Goal: Obtain resource: Obtain resource

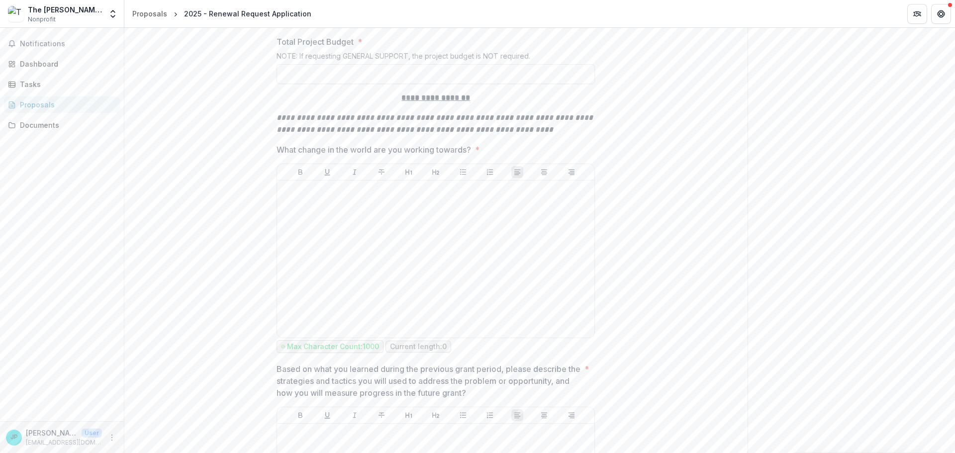
scroll to position [1370, 0]
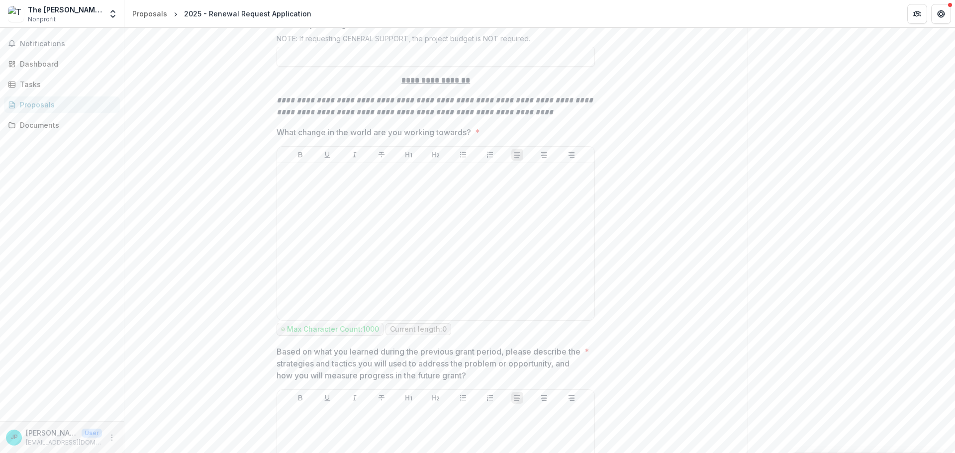
click at [390, 87] on p "**********" at bounding box center [436, 81] width 318 height 12
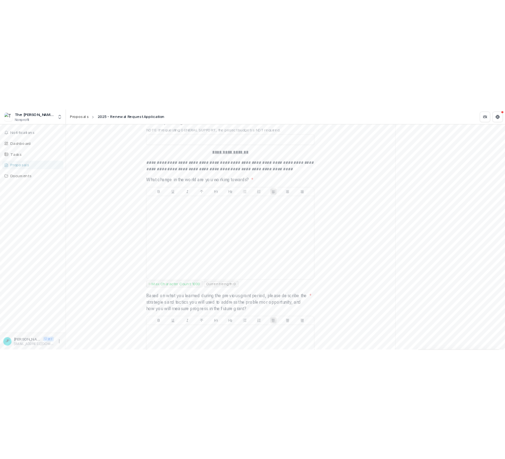
scroll to position [1220, 0]
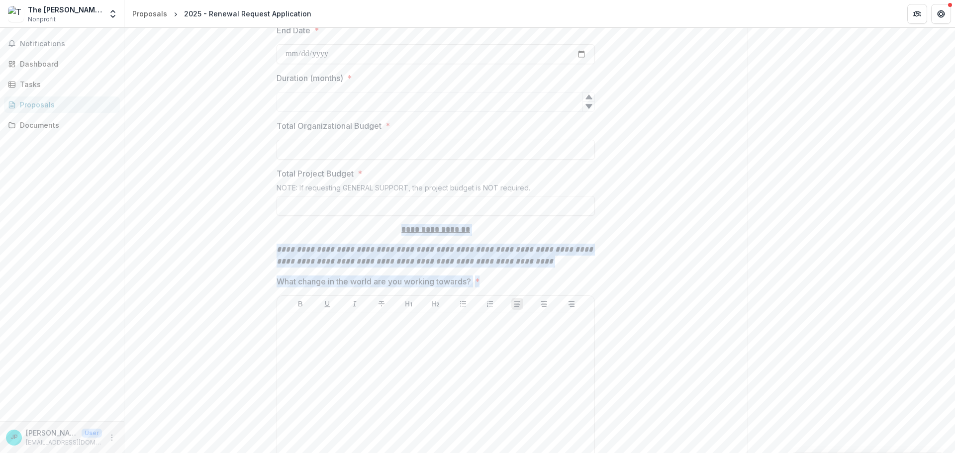
drag, startPoint x: 393, startPoint y: 238, endPoint x: 487, endPoint y: 288, distance: 105.7
copy div "**********"
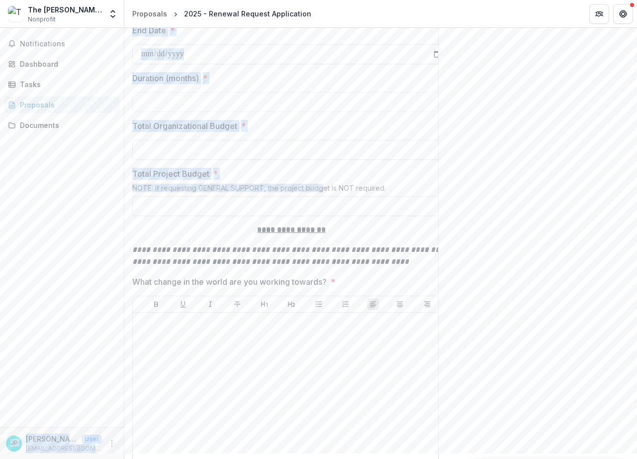
drag, startPoint x: 325, startPoint y: 193, endPoint x: 60, endPoint y: 204, distance: 264.9
click at [60, 204] on main "**********" at bounding box center [318, 243] width 637 height 431
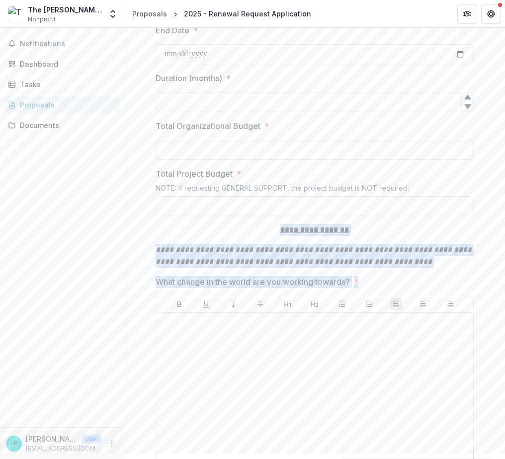
drag, startPoint x: 375, startPoint y: 286, endPoint x: 269, endPoint y: 240, distance: 115.4
copy div "**********"
click at [387, 265] on em "**********" at bounding box center [315, 255] width 318 height 19
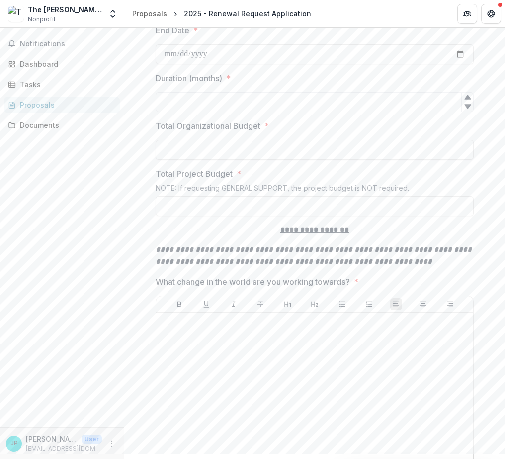
click at [381, 265] on em "**********" at bounding box center [315, 255] width 318 height 19
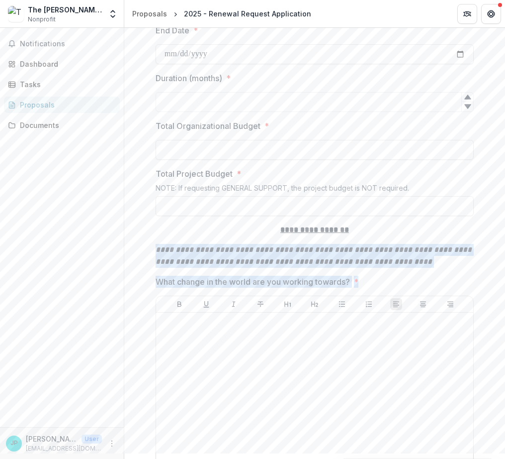
drag, startPoint x: 361, startPoint y: 292, endPoint x: 151, endPoint y: 259, distance: 213.0
copy div "**********"
click at [434, 268] on p "**********" at bounding box center [315, 256] width 318 height 24
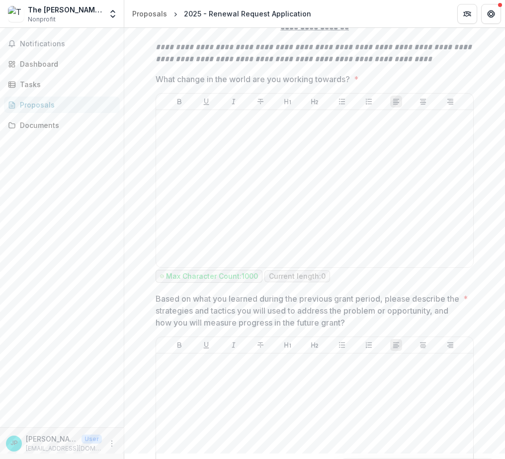
scroll to position [1419, 0]
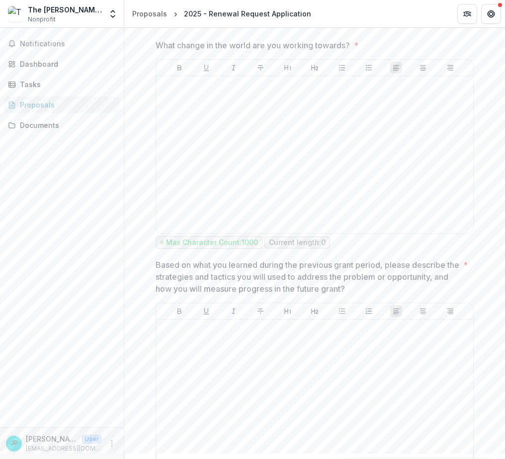
scroll to position [1519, 0]
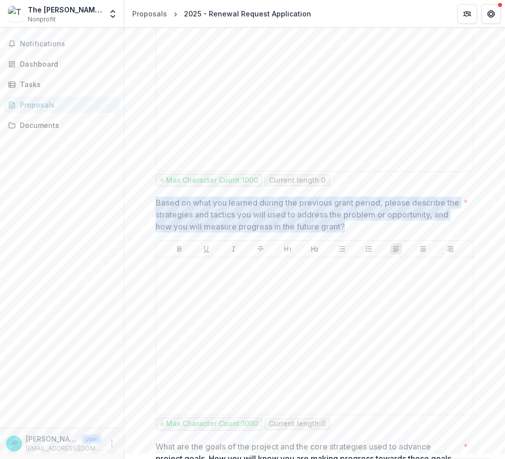
drag, startPoint x: 371, startPoint y: 238, endPoint x: 146, endPoint y: 214, distance: 226.6
copy p "Based on what you learned during the previous grant period, please describe the…"
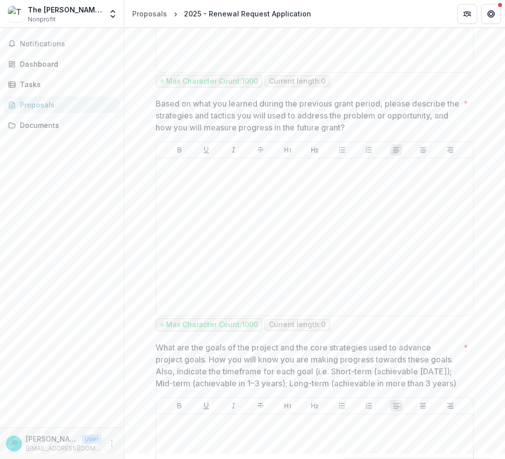
scroll to position [1618, 0]
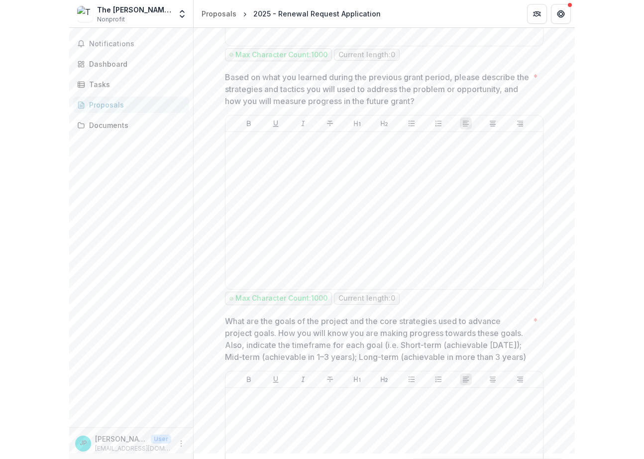
scroll to position [1668, 0]
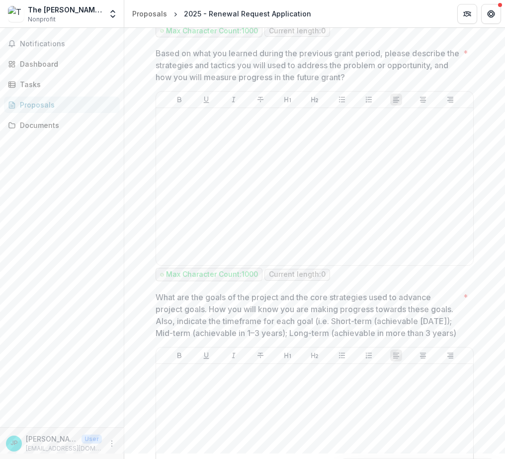
drag, startPoint x: 186, startPoint y: 350, endPoint x: 140, endPoint y: 297, distance: 69.4
copy p "What are the goals of the project and the core strategies used to advance proje…"
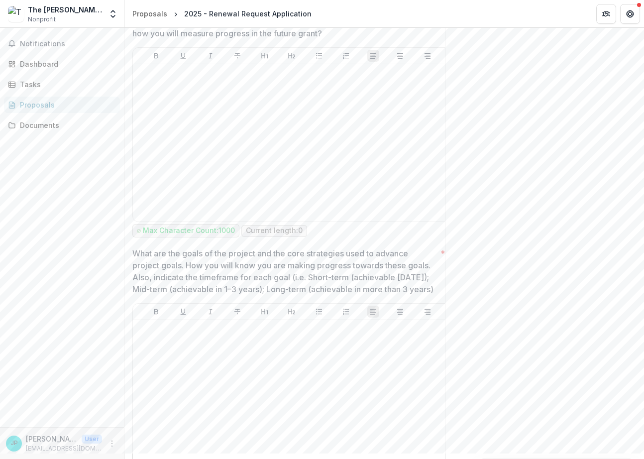
scroll to position [1718, 0]
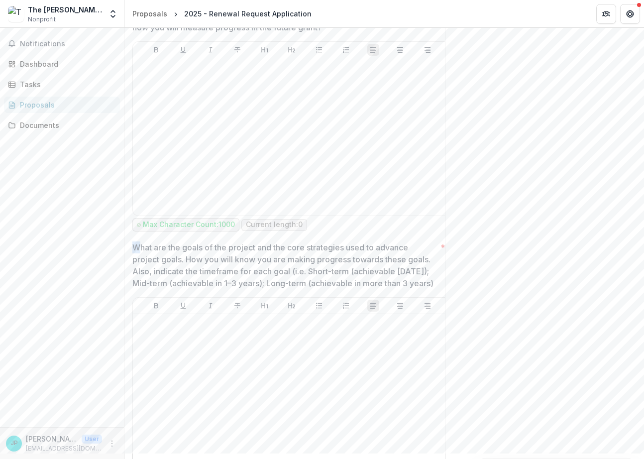
drag, startPoint x: 133, startPoint y: 253, endPoint x: 141, endPoint y: 257, distance: 8.5
click at [141, 257] on p "What are the goals of the project and the core strategies used to advance proje…" at bounding box center [284, 265] width 304 height 48
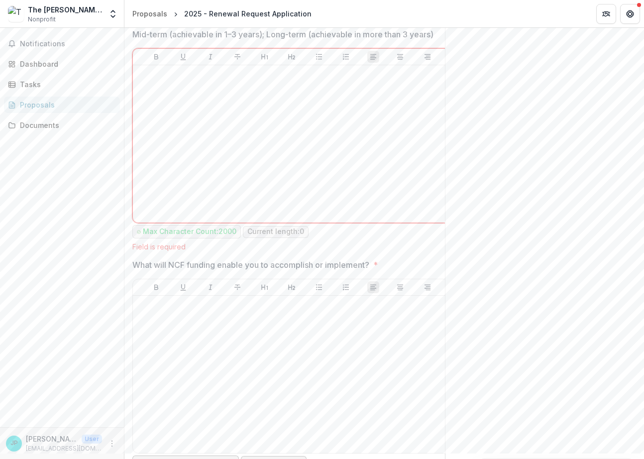
scroll to position [1867, 0]
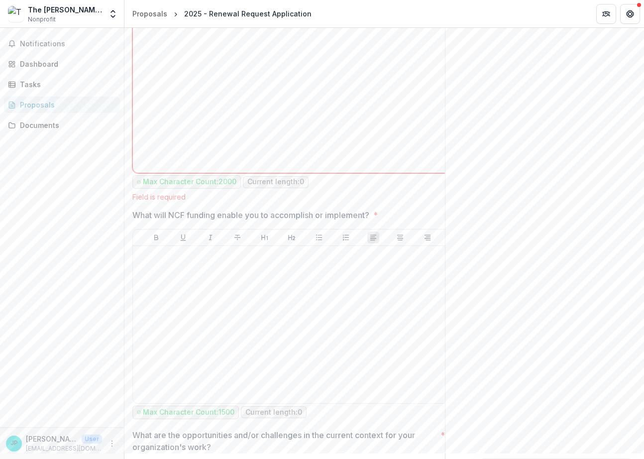
scroll to position [2116, 0]
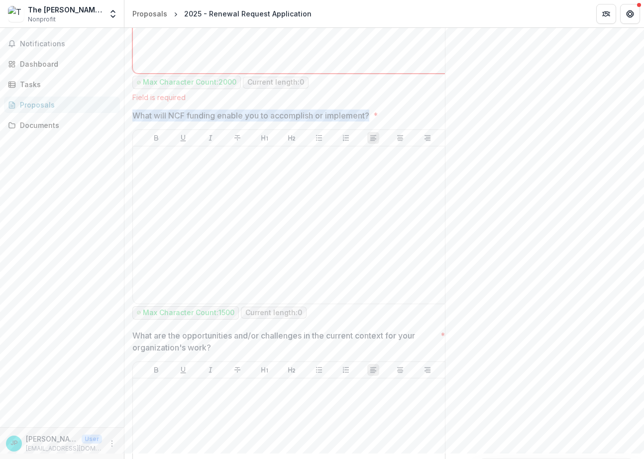
drag, startPoint x: 136, startPoint y: 136, endPoint x: 373, endPoint y: 138, distance: 236.8
click at [373, 121] on span "What will NCF funding enable you to accomplish or implement? *" at bounding box center [288, 115] width 312 height 12
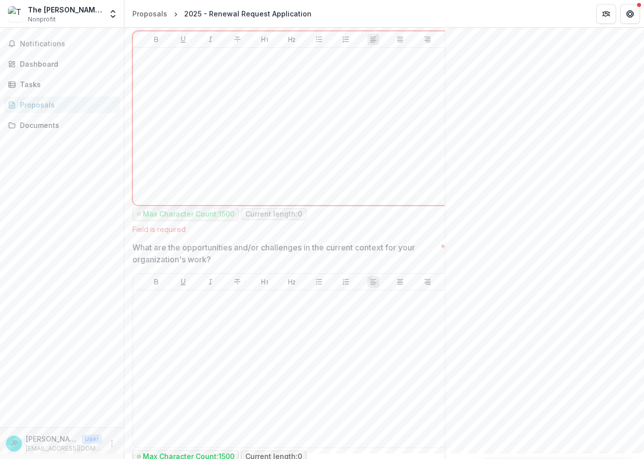
scroll to position [2215, 0]
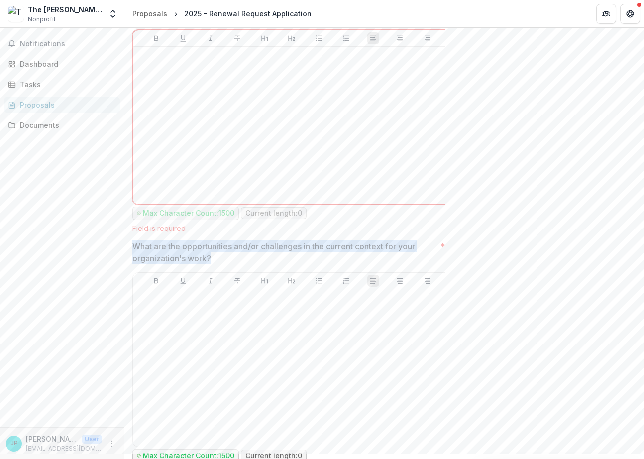
drag, startPoint x: 228, startPoint y: 277, endPoint x: 131, endPoint y: 274, distance: 96.5
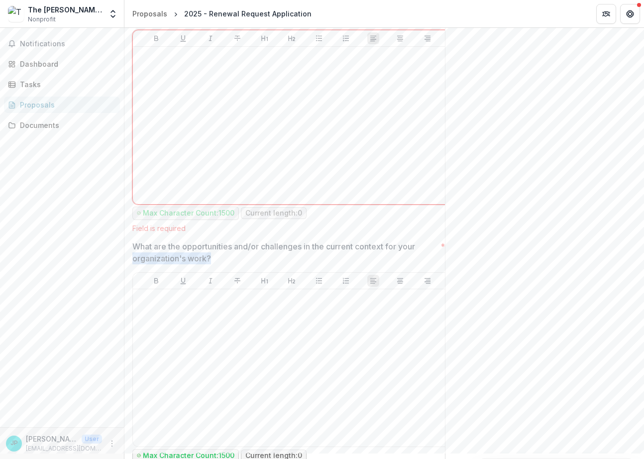
click at [196, 264] on p "What are the opportunities and/or challenges in the current context for your or…" at bounding box center [284, 252] width 304 height 24
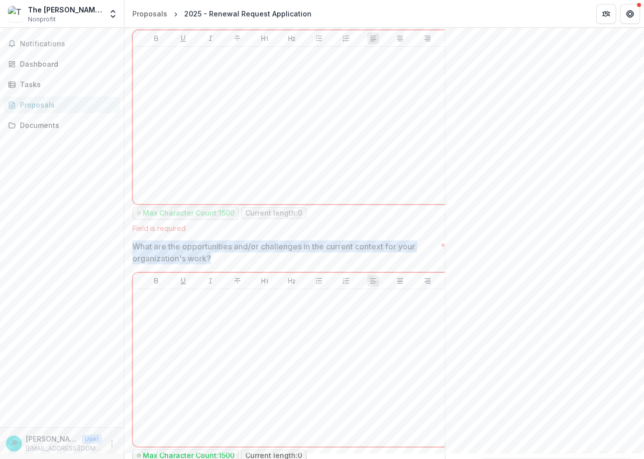
drag, startPoint x: 228, startPoint y: 278, endPoint x: 135, endPoint y: 266, distance: 93.4
click at [135, 264] on p "What are the opportunities and/or challenges in the current context for your or…" at bounding box center [284, 252] width 304 height 24
drag, startPoint x: 132, startPoint y: 267, endPoint x: 218, endPoint y: 280, distance: 86.5
click at [218, 264] on p "What are the opportunities and/or challenges in the current context for your or…" at bounding box center [284, 252] width 304 height 24
drag, startPoint x: 218, startPoint y: 280, endPoint x: 132, endPoint y: 271, distance: 86.6
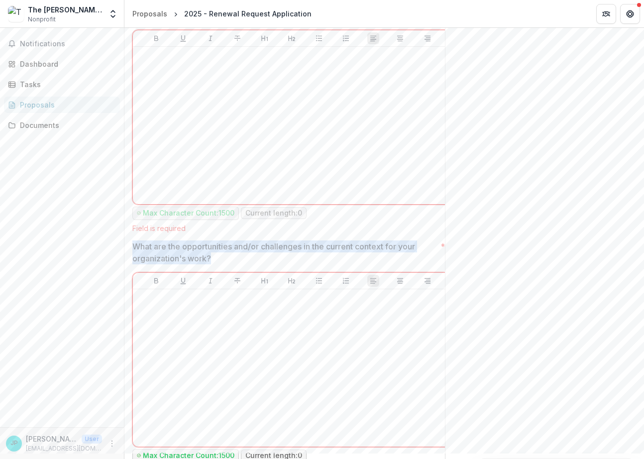
copy p "What are the opportunities and/or challenges in the current context for your or…"
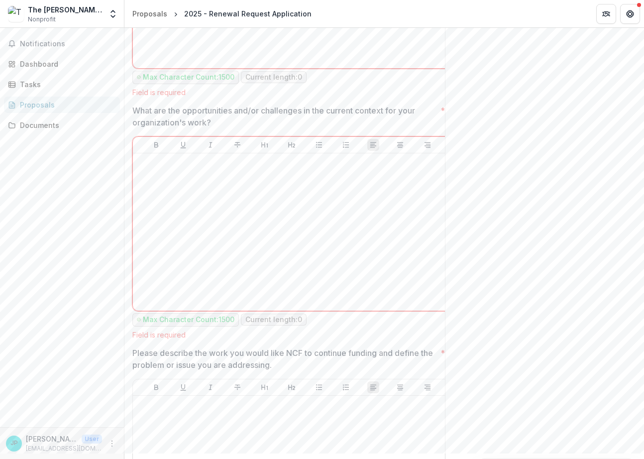
scroll to position [2364, 0]
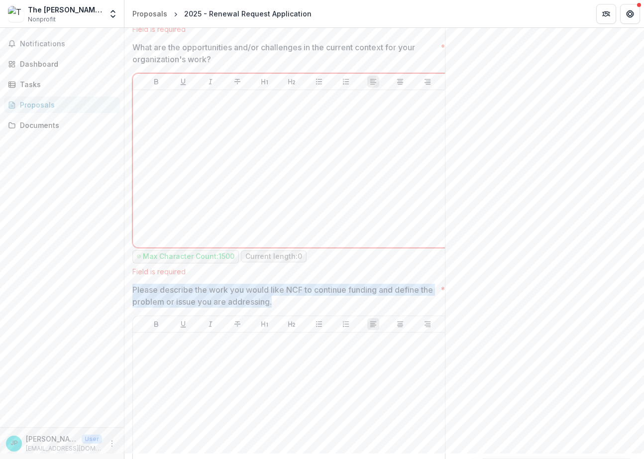
drag, startPoint x: 283, startPoint y: 320, endPoint x: 132, endPoint y: 311, distance: 151.0
click at [132, 307] on p "Please describe the work you would like NCF to continue funding and define the …" at bounding box center [284, 296] width 304 height 24
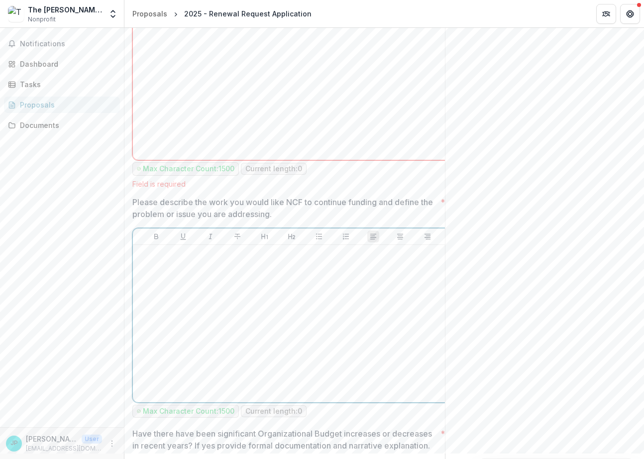
scroll to position [2514, 0]
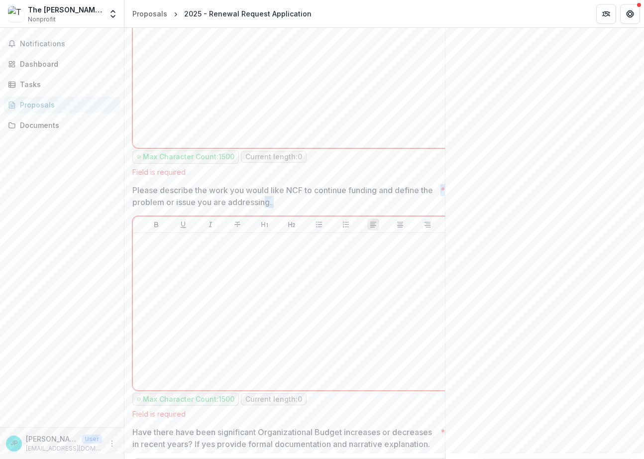
click at [256, 230] on div "Please describe the work you would like NCF to continue funding and define the …" at bounding box center [291, 301] width 318 height 234
click at [276, 230] on div "Please describe the work you would like NCF to continue funding and define the …" at bounding box center [291, 301] width 318 height 234
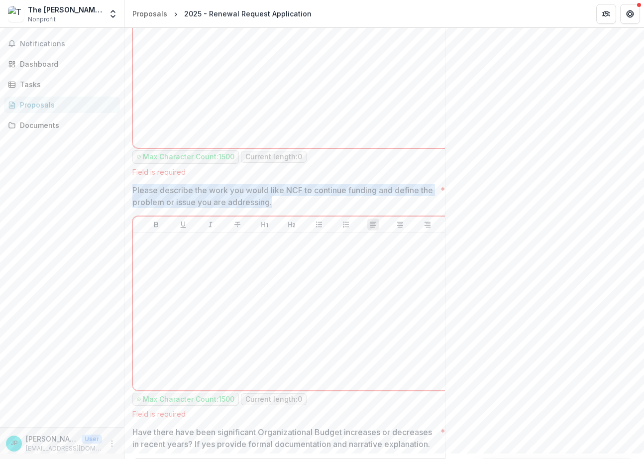
drag, startPoint x: 284, startPoint y: 224, endPoint x: 125, endPoint y: 211, distance: 159.2
copy p "Please describe the work you would like NCF to continue funding and define the …"
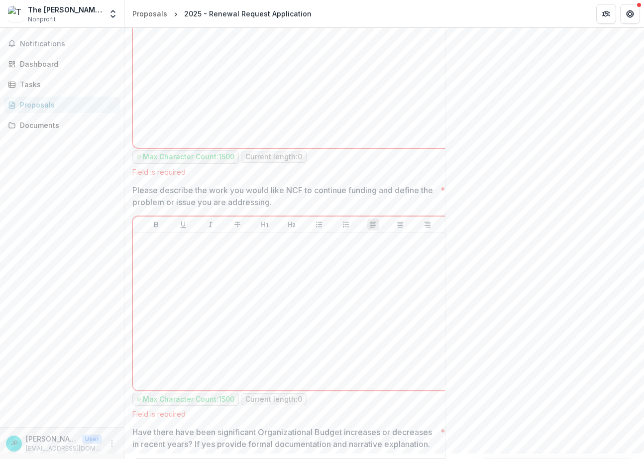
drag, startPoint x: 547, startPoint y: 250, endPoint x: 436, endPoint y: 301, distance: 122.4
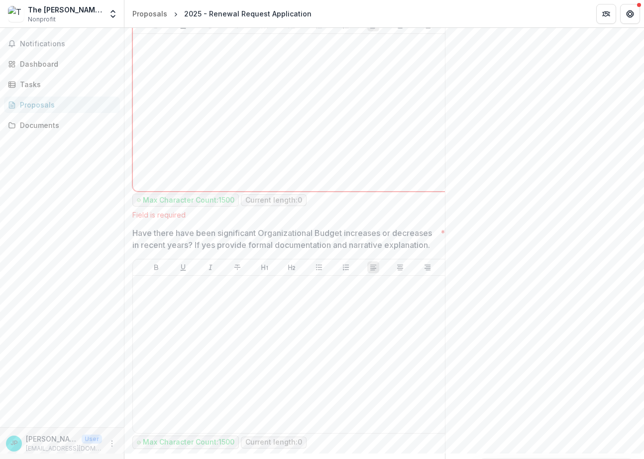
scroll to position [2762, 0]
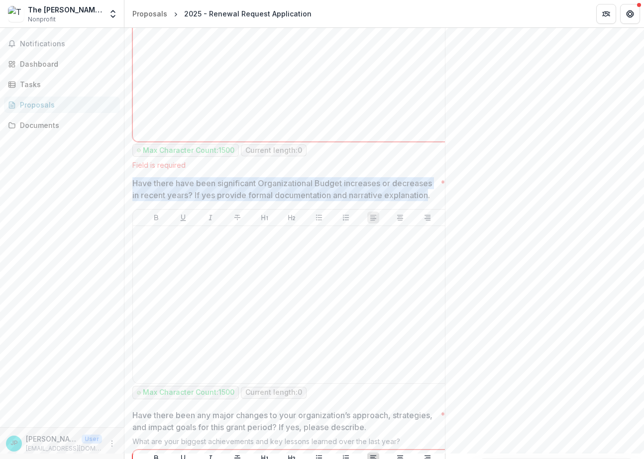
drag, startPoint x: 431, startPoint y: 215, endPoint x: 125, endPoint y: 208, distance: 306.5
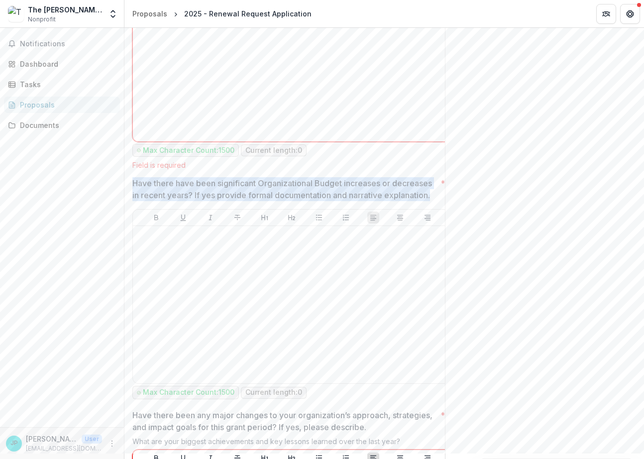
drag, startPoint x: 435, startPoint y: 216, endPoint x: 132, endPoint y: 205, distance: 303.6
copy p "Have there have been significant Organizational Budget increases or decreases i…"
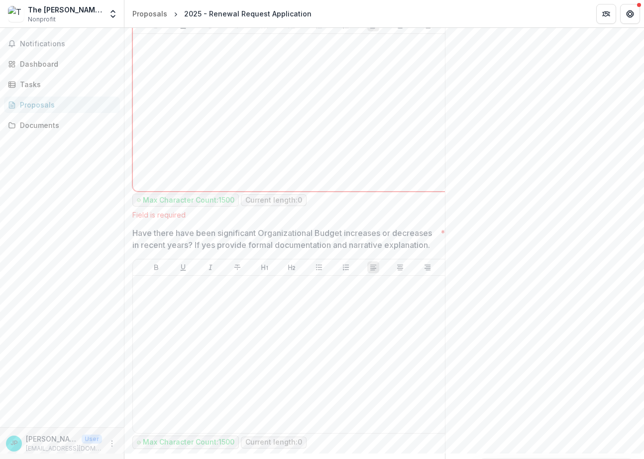
scroll to position [2613, 0]
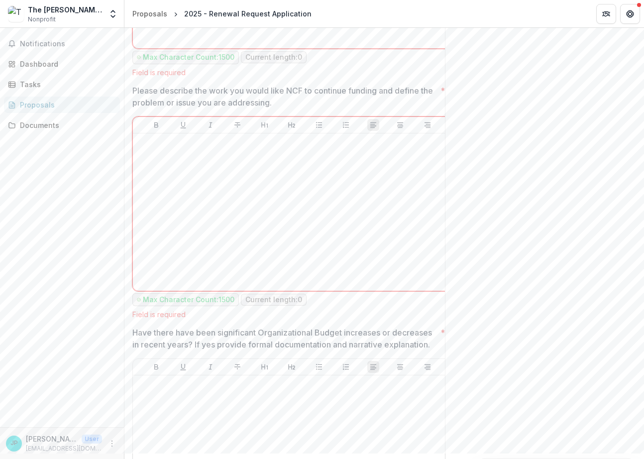
drag, startPoint x: 530, startPoint y: 288, endPoint x: 524, endPoint y: 290, distance: 6.2
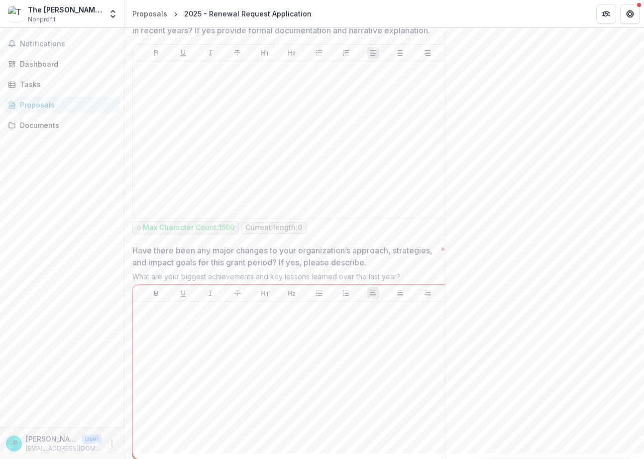
scroll to position [2928, 0]
click at [421, 284] on div "What are your biggest achievements and key lessons learned over the last year?" at bounding box center [291, 278] width 318 height 12
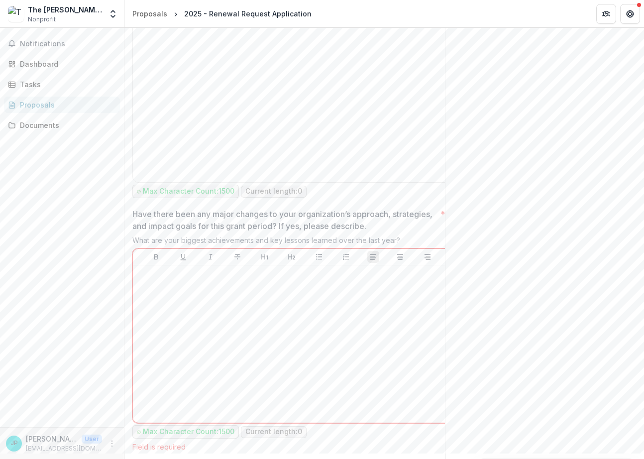
scroll to position [3013, 0]
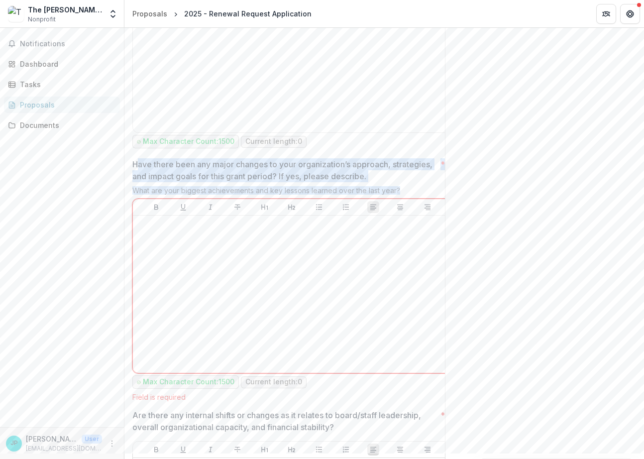
drag, startPoint x: 403, startPoint y: 212, endPoint x: 145, endPoint y: 190, distance: 259.1
click at [139, 190] on div "Have there been any major changes to your organization’s approach, strategies, …" at bounding box center [291, 279] width 318 height 243
click at [423, 182] on p "Have there been any major changes to your organization’s approach, strategies, …" at bounding box center [284, 170] width 304 height 24
drag, startPoint x: 410, startPoint y: 212, endPoint x: 129, endPoint y: 186, distance: 282.3
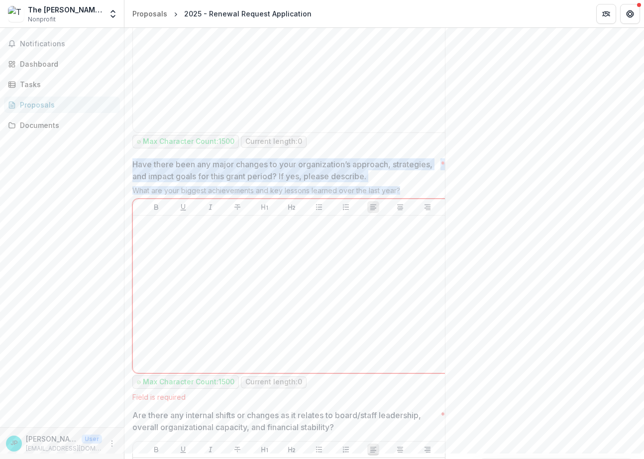
copy div "Have there been any major changes to your organization’s approach, strategies, …"
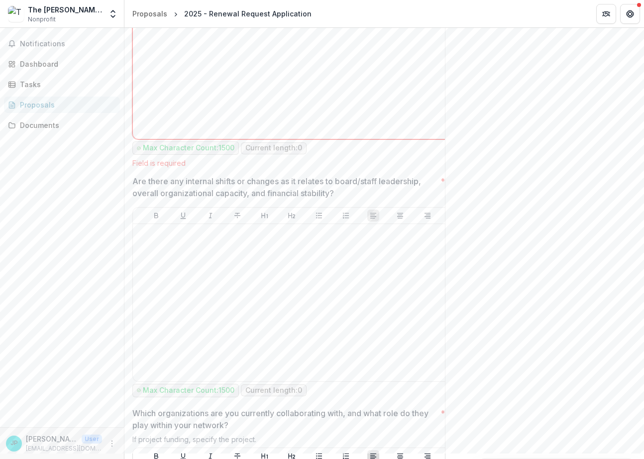
scroll to position [3262, 0]
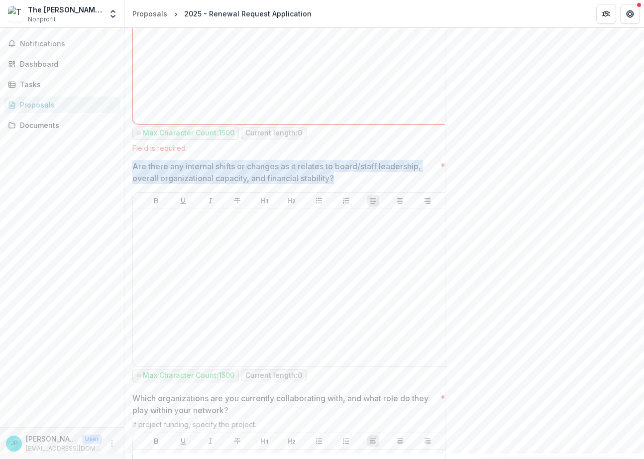
drag, startPoint x: 342, startPoint y: 199, endPoint x: 132, endPoint y: 186, distance: 210.4
copy p "Are there any internal shifts or changes as it relates to board/staff leadershi…"
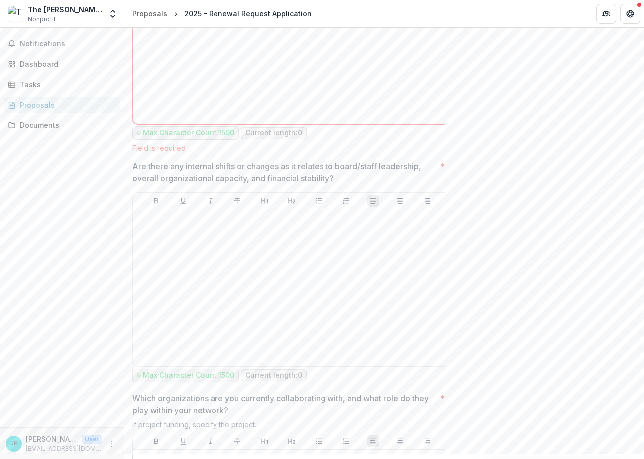
click at [563, 319] on div "Send comments or questions to [PERSON_NAME] Foundation Workflow Sandbox in the …" at bounding box center [544, 434] width 199 height 7336
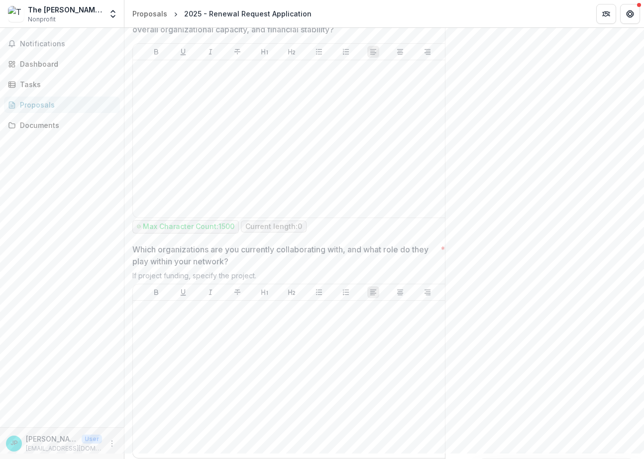
scroll to position [3411, 0]
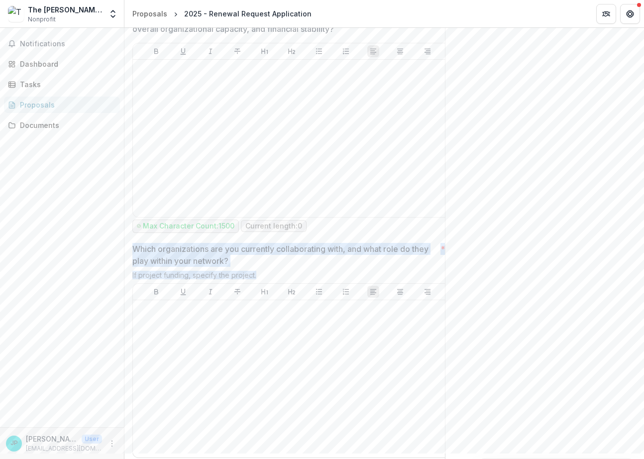
drag, startPoint x: 266, startPoint y: 296, endPoint x: 129, endPoint y: 270, distance: 139.3
click at [129, 270] on div "**********" at bounding box center [291, 364] width 334 height 7104
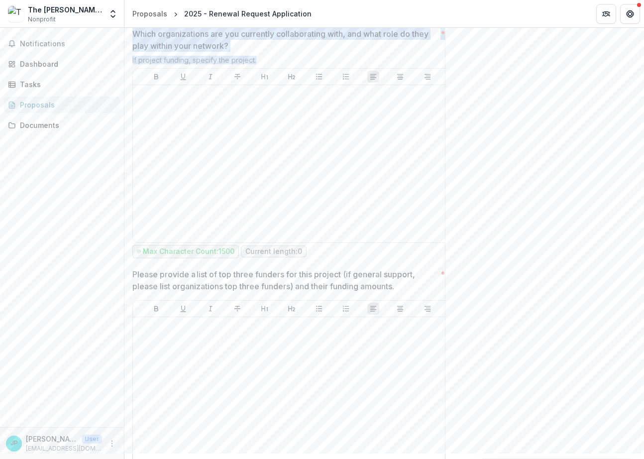
scroll to position [3660, 0]
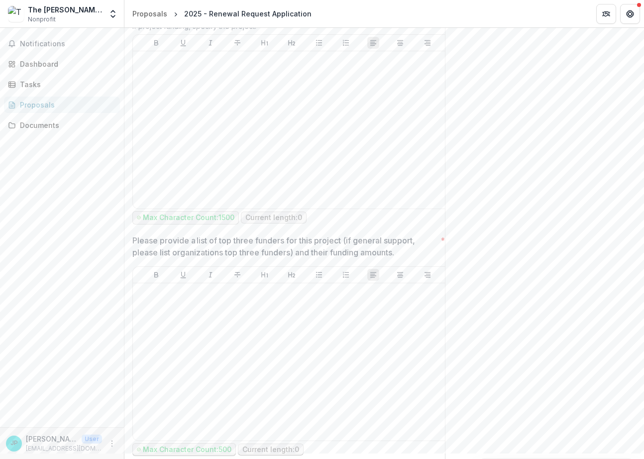
click at [518, 254] on div "Send comments or questions to [PERSON_NAME] Foundation Workflow Sandbox in the …" at bounding box center [544, 36] width 199 height 7336
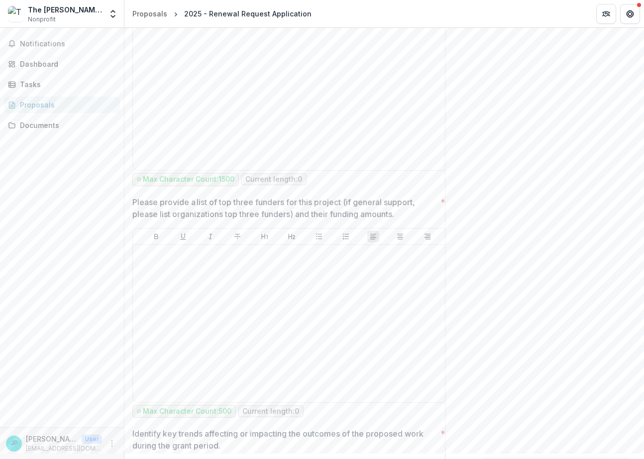
scroll to position [3759, 0]
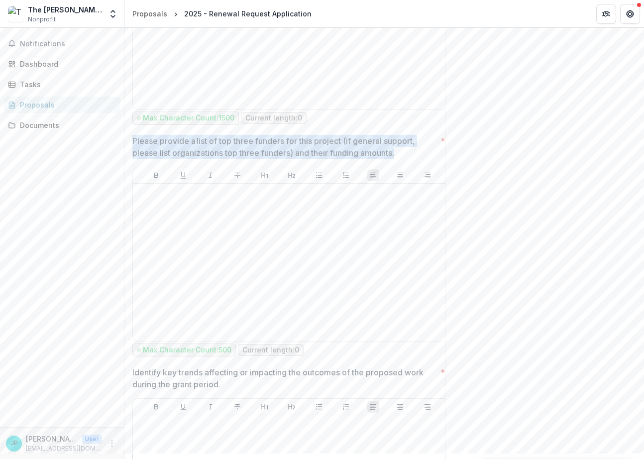
drag, startPoint x: 404, startPoint y: 175, endPoint x: 128, endPoint y: 162, distance: 276.4
click at [130, 162] on div "**********" at bounding box center [291, 16] width 334 height 7104
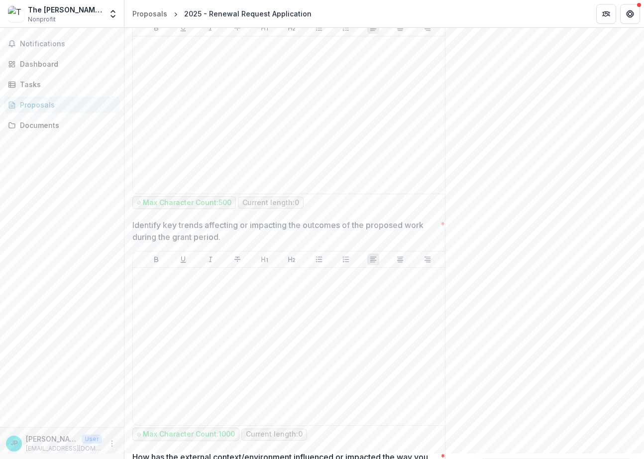
scroll to position [3909, 0]
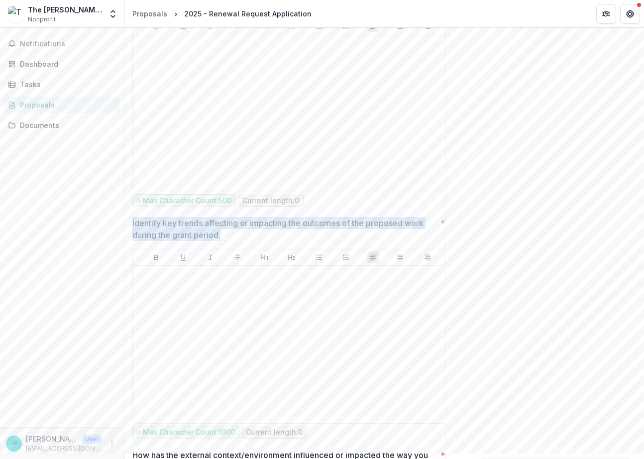
drag, startPoint x: 224, startPoint y: 255, endPoint x: 124, endPoint y: 244, distance: 100.1
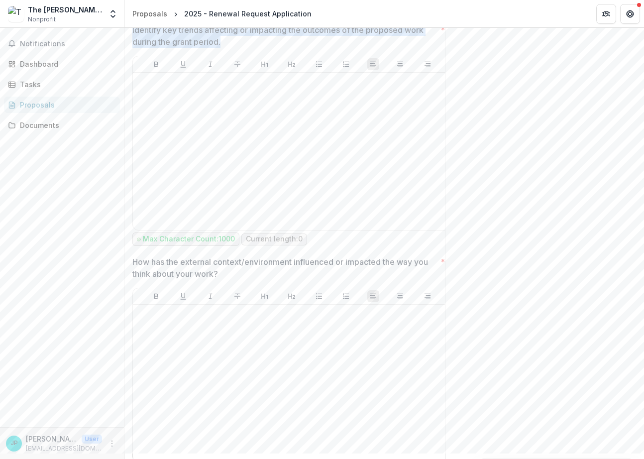
scroll to position [4108, 0]
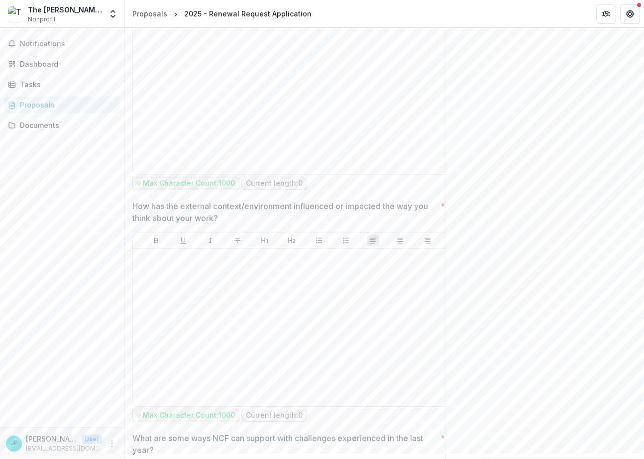
scroll to position [4207, 0]
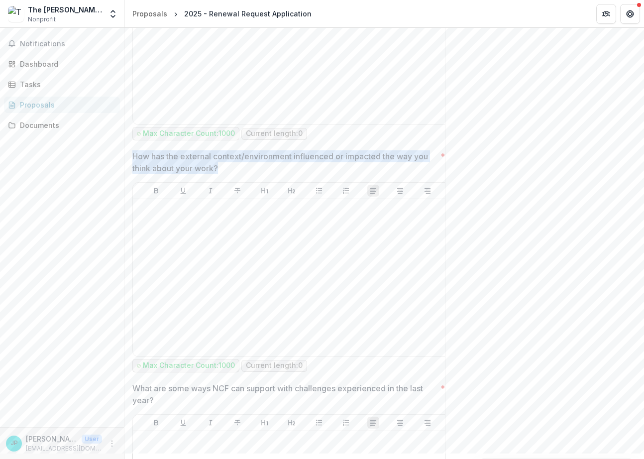
drag, startPoint x: 228, startPoint y: 192, endPoint x: 130, endPoint y: 180, distance: 98.2
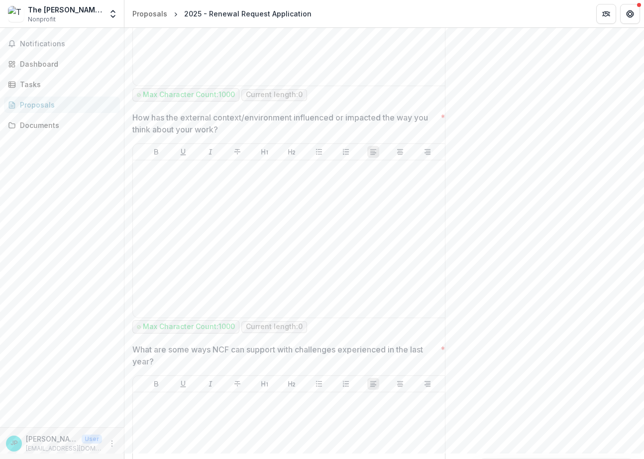
scroll to position [4257, 0]
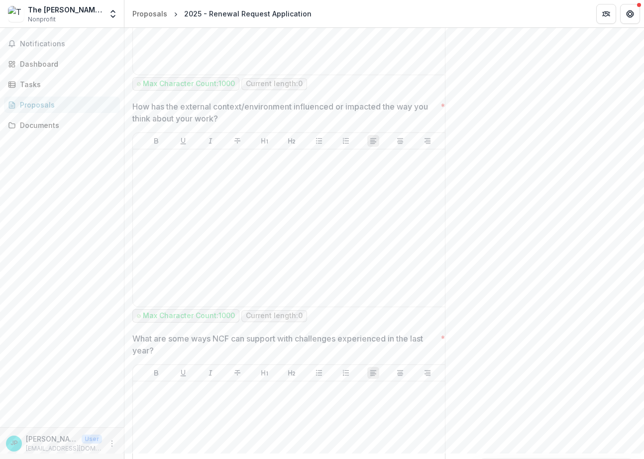
drag, startPoint x: 561, startPoint y: 316, endPoint x: 544, endPoint y: 301, distance: 22.6
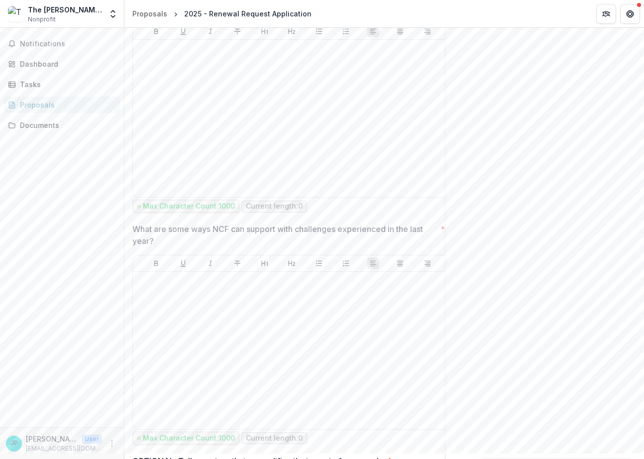
scroll to position [4505, 0]
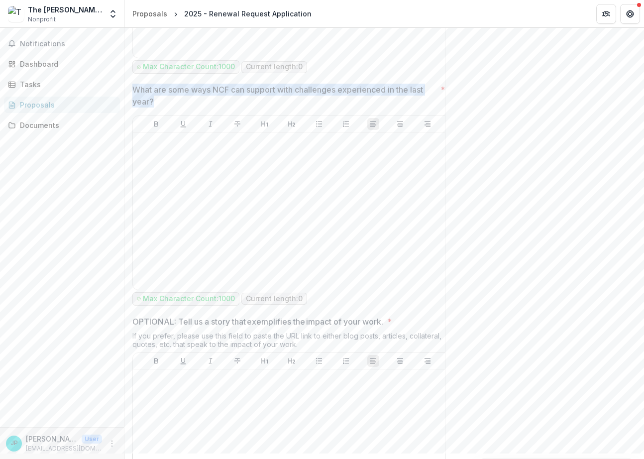
drag, startPoint x: 140, startPoint y: 121, endPoint x: 132, endPoint y: 112, distance: 11.6
click at [132, 107] on p "What are some ways NCF can support with challenges experienced in the last year?" at bounding box center [284, 96] width 304 height 24
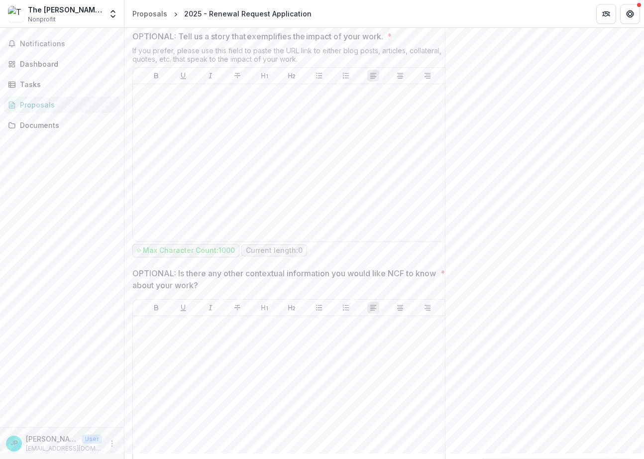
scroll to position [4704, 0]
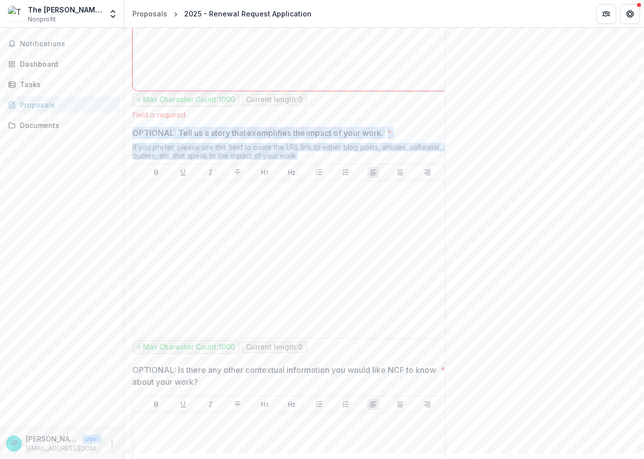
drag, startPoint x: 298, startPoint y: 178, endPoint x: 135, endPoint y: 150, distance: 165.0
click at [135, 150] on div "OPTIONAL: Tell us a story that exemplifies the impact of your work. * If you pr…" at bounding box center [291, 241] width 318 height 229
click at [249, 164] on div "If you prefer, please use this field to paste the URL link to either blog posts…" at bounding box center [291, 153] width 318 height 21
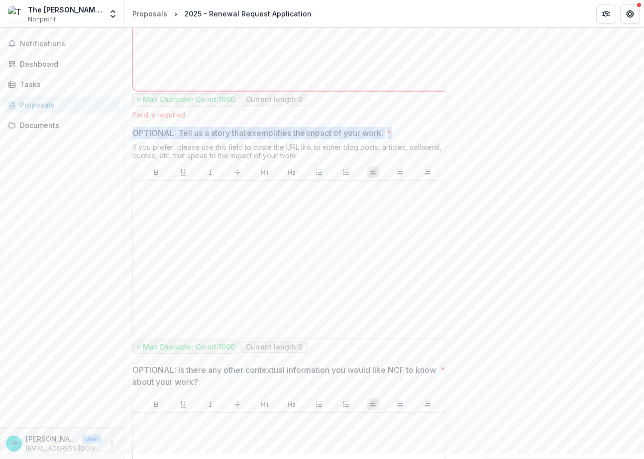
drag, startPoint x: 380, startPoint y: 158, endPoint x: 129, endPoint y: 147, distance: 250.9
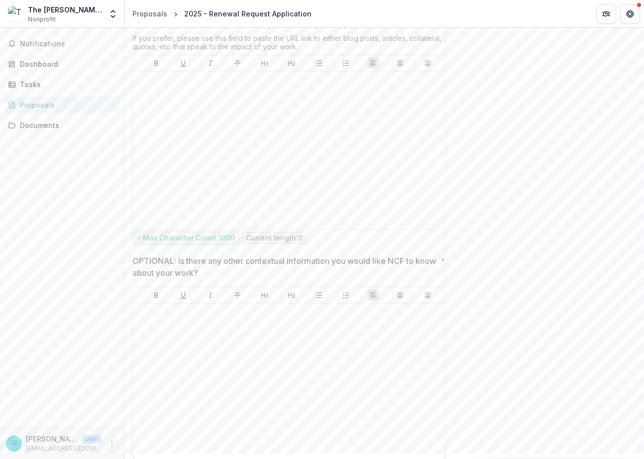
scroll to position [4854, 0]
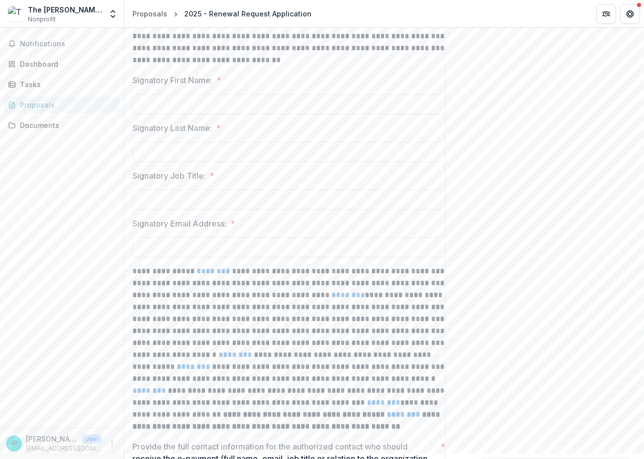
scroll to position [5898, 0]
